Goal: Task Accomplishment & Management: Manage account settings

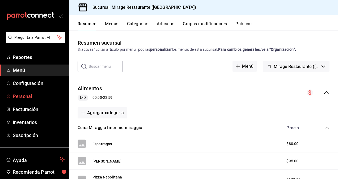
click at [33, 96] on span "Personal" at bounding box center [39, 96] width 52 height 7
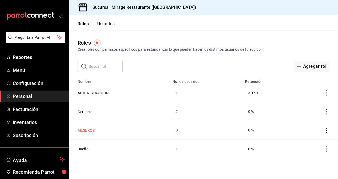
click at [88, 131] on button "MESEROS" at bounding box center [86, 130] width 17 height 5
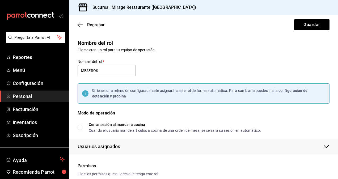
checkbox input "true"
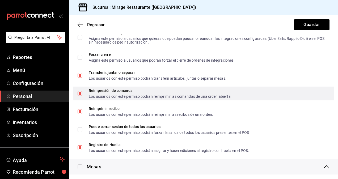
scroll to position [585, 0]
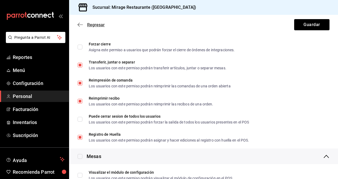
click at [82, 24] on icon "button" at bounding box center [80, 24] width 5 height 5
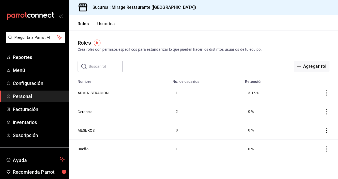
click at [107, 26] on button "Usuarios" at bounding box center [106, 25] width 18 height 9
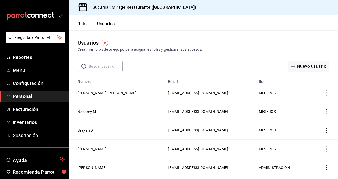
click at [324, 93] on icon "actions" at bounding box center [326, 92] width 5 height 5
click at [304, 103] on span "Eliminar" at bounding box center [298, 101] width 23 height 6
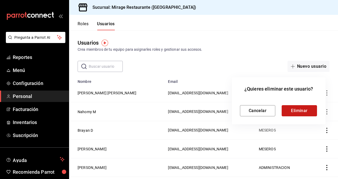
click at [301, 111] on button "Eliminar" at bounding box center [299, 110] width 35 height 11
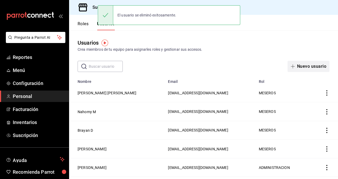
click at [303, 66] on button "Nuevo usuario" at bounding box center [309, 66] width 42 height 11
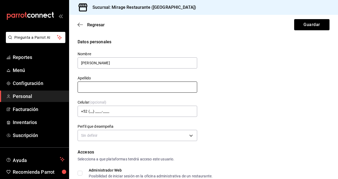
type input "[PERSON_NAME]"
click at [93, 91] on input "text" at bounding box center [138, 87] width 120 height 11
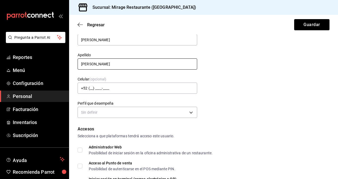
scroll to position [26, 0]
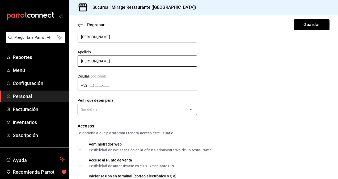
type input "[PERSON_NAME]"
click at [103, 108] on body "Pregunta a Parrot AI Reportes Menú Configuración Personal Facturación Inventari…" at bounding box center [169, 89] width 338 height 179
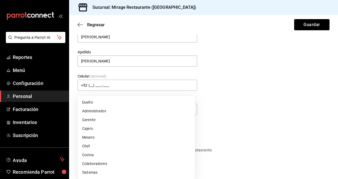
click at [99, 138] on li "Mesero" at bounding box center [136, 137] width 117 height 9
type input "WAITER"
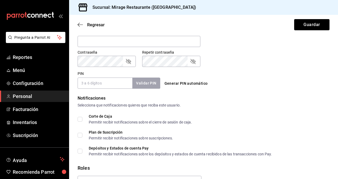
scroll to position [215, 0]
click at [97, 84] on input "PIN" at bounding box center [105, 82] width 55 height 11
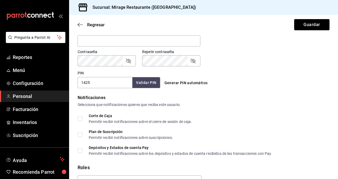
type input "1425"
click at [148, 84] on button "Validar PIN" at bounding box center [146, 82] width 28 height 11
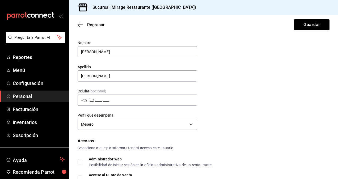
scroll to position [0, 0]
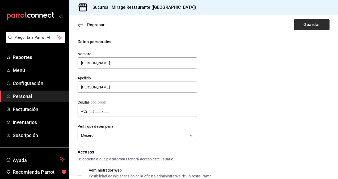
click at [311, 26] on button "Guardar" at bounding box center [311, 24] width 35 height 11
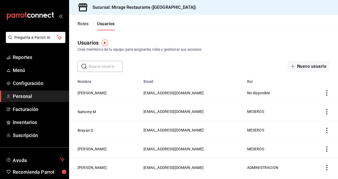
click at [324, 90] on icon "actions" at bounding box center [326, 92] width 5 height 5
click at [92, 94] on div at bounding box center [169, 89] width 338 height 179
click at [91, 92] on button "[PERSON_NAME]" at bounding box center [92, 92] width 29 height 5
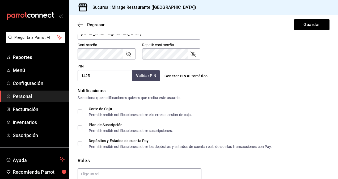
scroll to position [246, 0]
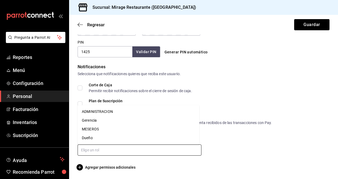
click at [104, 147] on input "text" at bounding box center [140, 150] width 124 height 11
click at [92, 130] on li "MESEROS" at bounding box center [139, 129] width 122 height 9
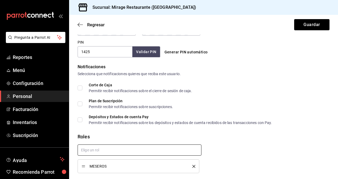
checkbox input "true"
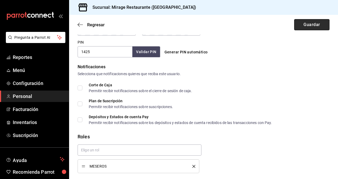
click at [310, 24] on button "Guardar" at bounding box center [311, 24] width 35 height 11
